Goal: Book appointment/travel/reservation

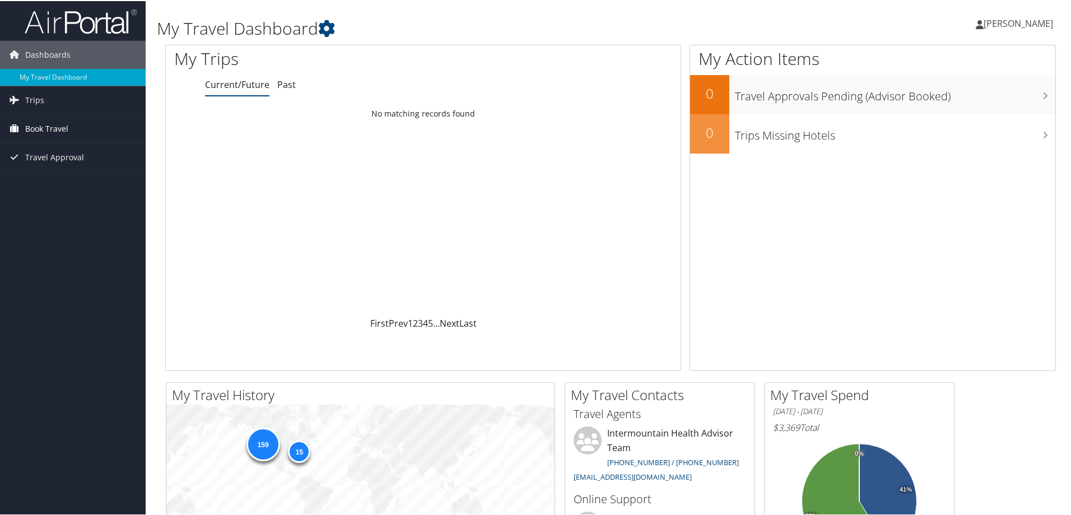
click at [35, 126] on span "Book Travel" at bounding box center [46, 128] width 43 height 28
click at [41, 181] on link "Book/Manage Online Trips" at bounding box center [73, 183] width 146 height 17
